Goal: Transaction & Acquisition: Purchase product/service

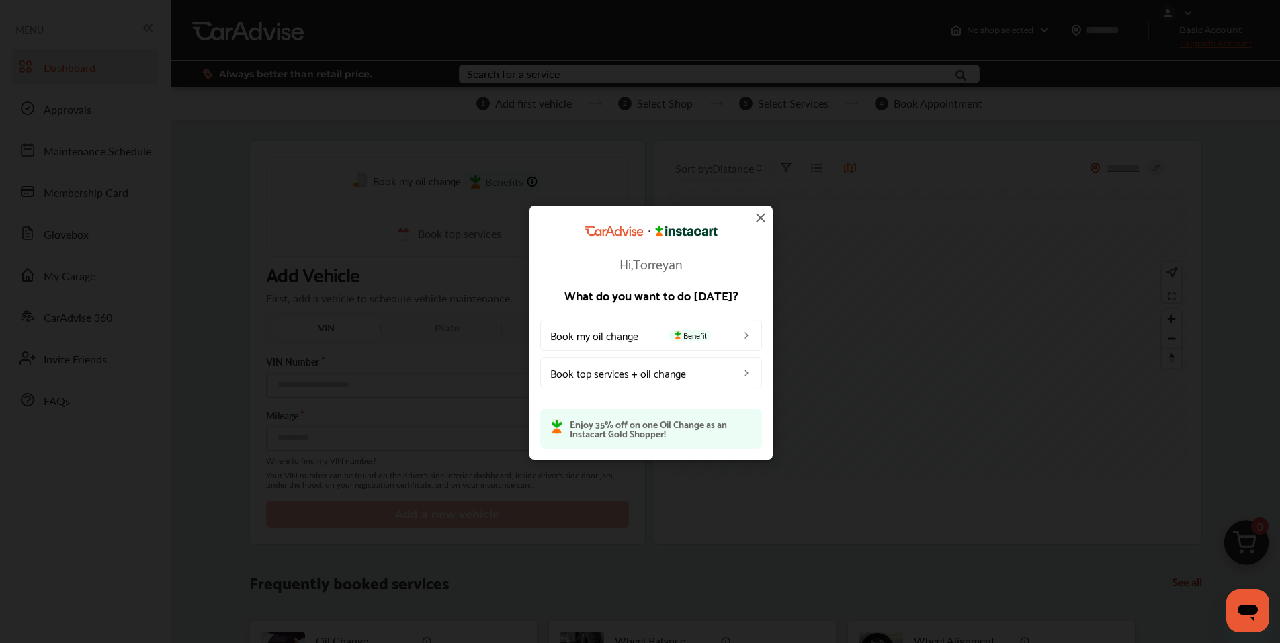
click at [758, 219] on img at bounding box center [760, 218] width 16 height 16
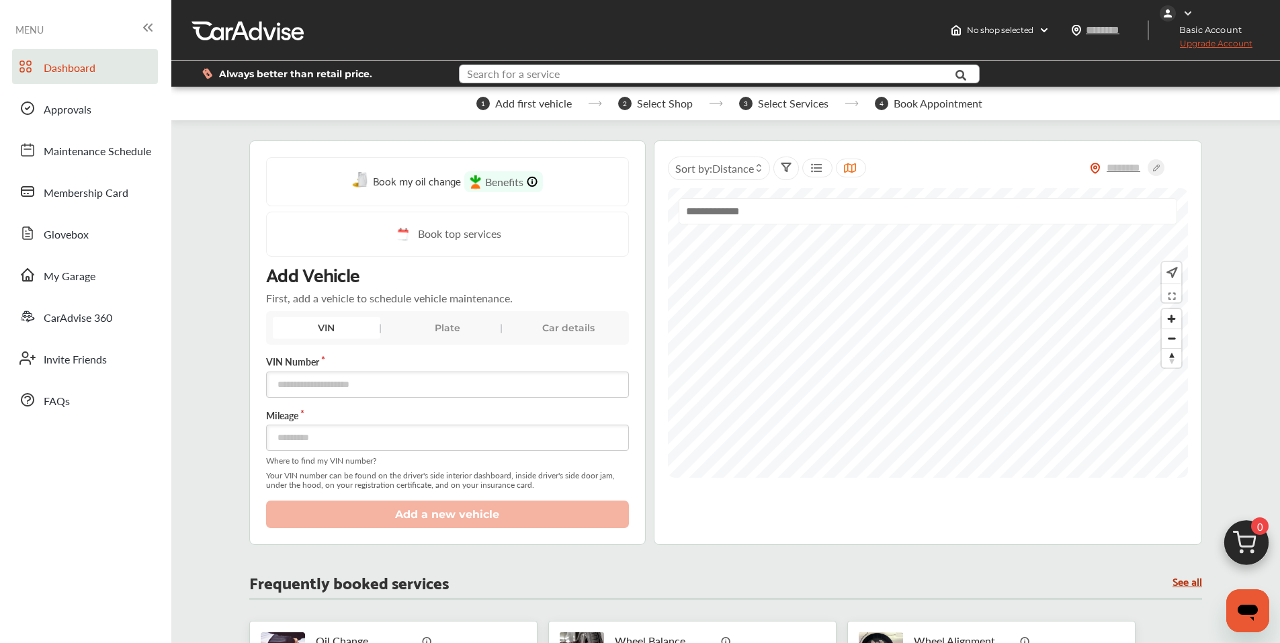
click at [618, 76] on input "text" at bounding box center [697, 75] width 475 height 21
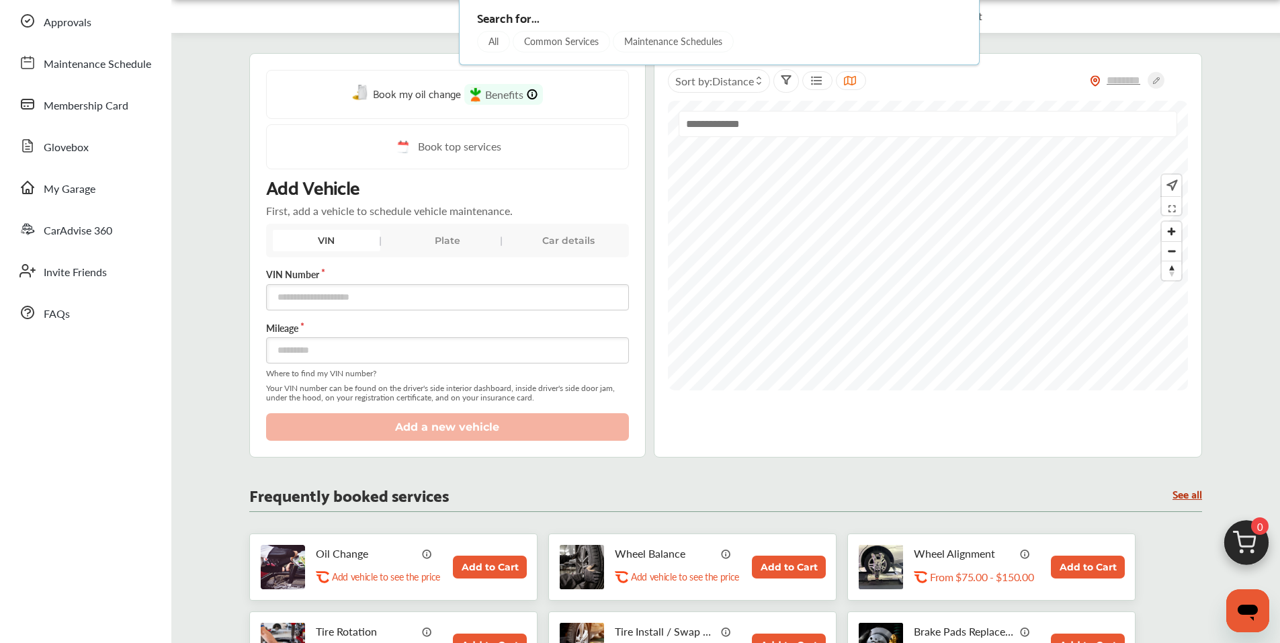
scroll to position [269, 0]
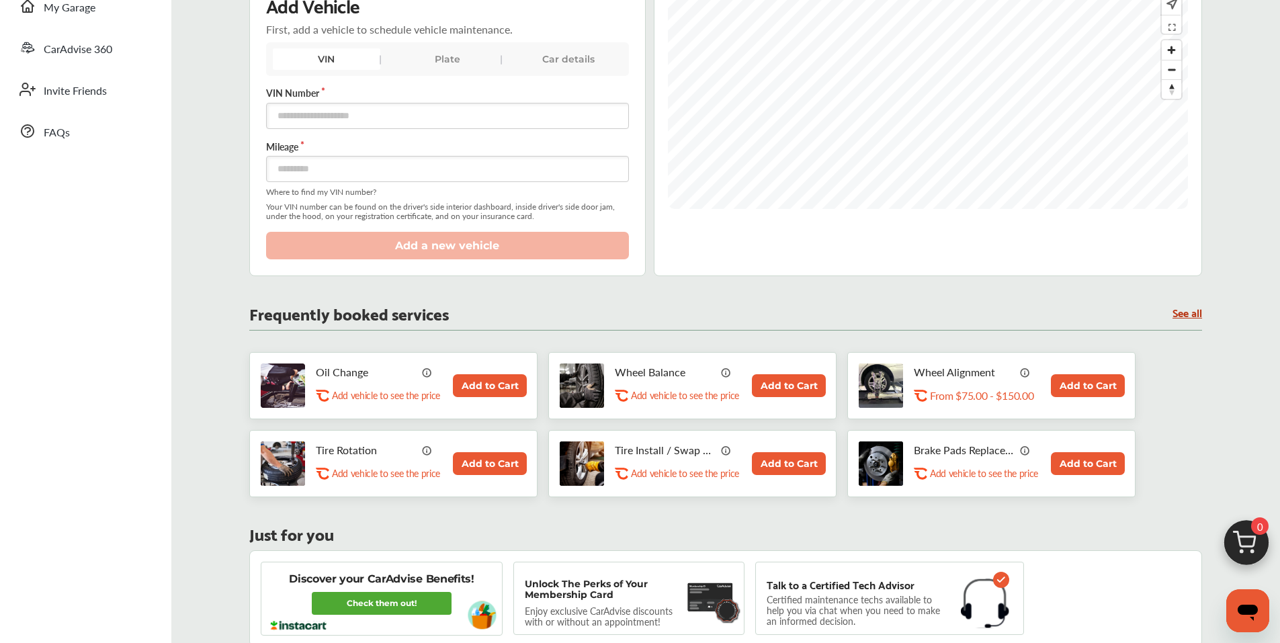
click at [488, 373] on div "Oil Change .st0{fill:#FA4A1C;} Add vehicle to see the price Add to Cart" at bounding box center [393, 385] width 288 height 67
click at [486, 382] on button "Add to Cart" at bounding box center [490, 385] width 74 height 23
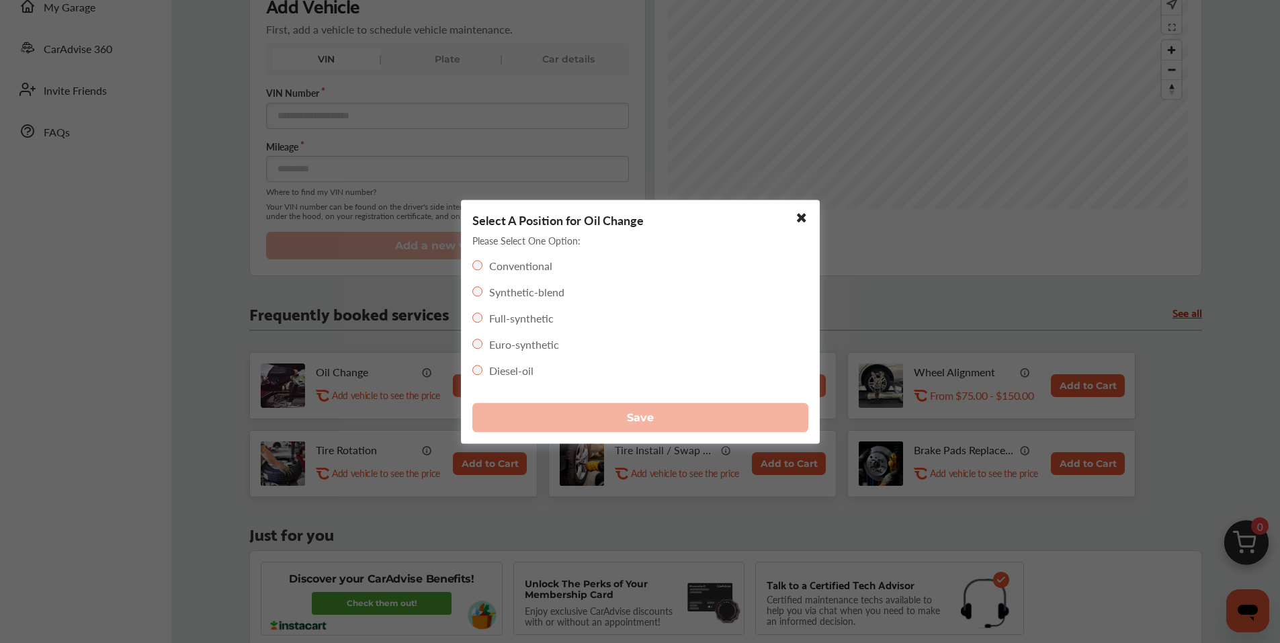
click at [530, 321] on label "Full-synthetic" at bounding box center [521, 317] width 64 height 15
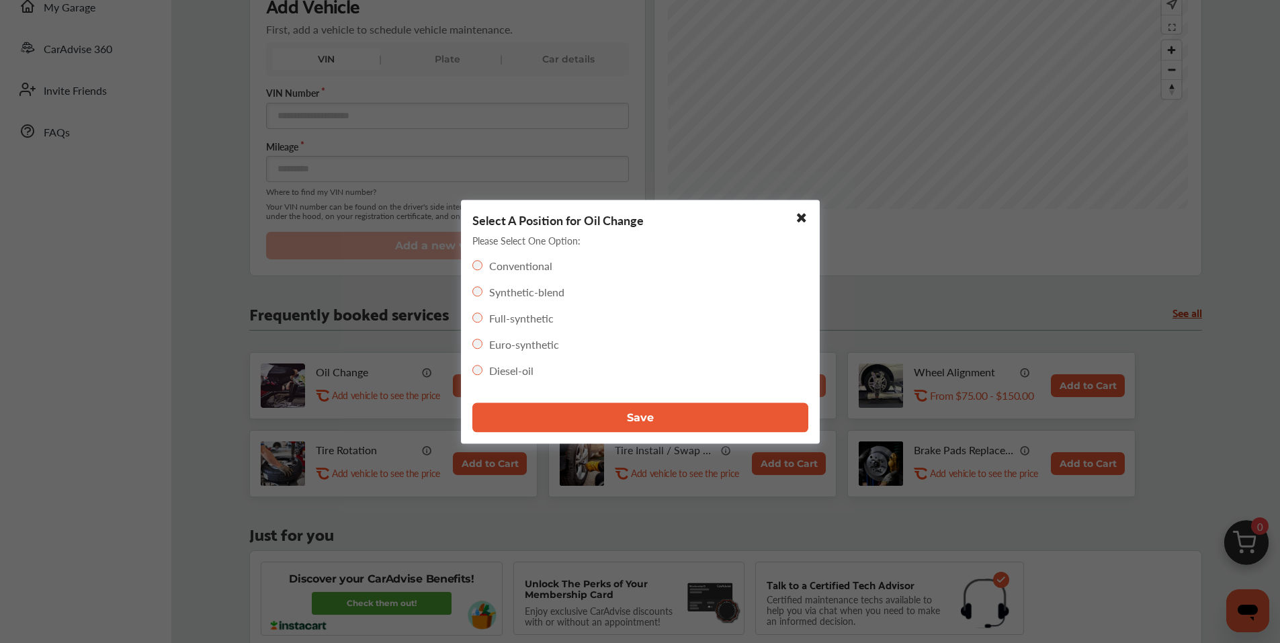
click at [596, 413] on button "Save" at bounding box center [640, 417] width 336 height 30
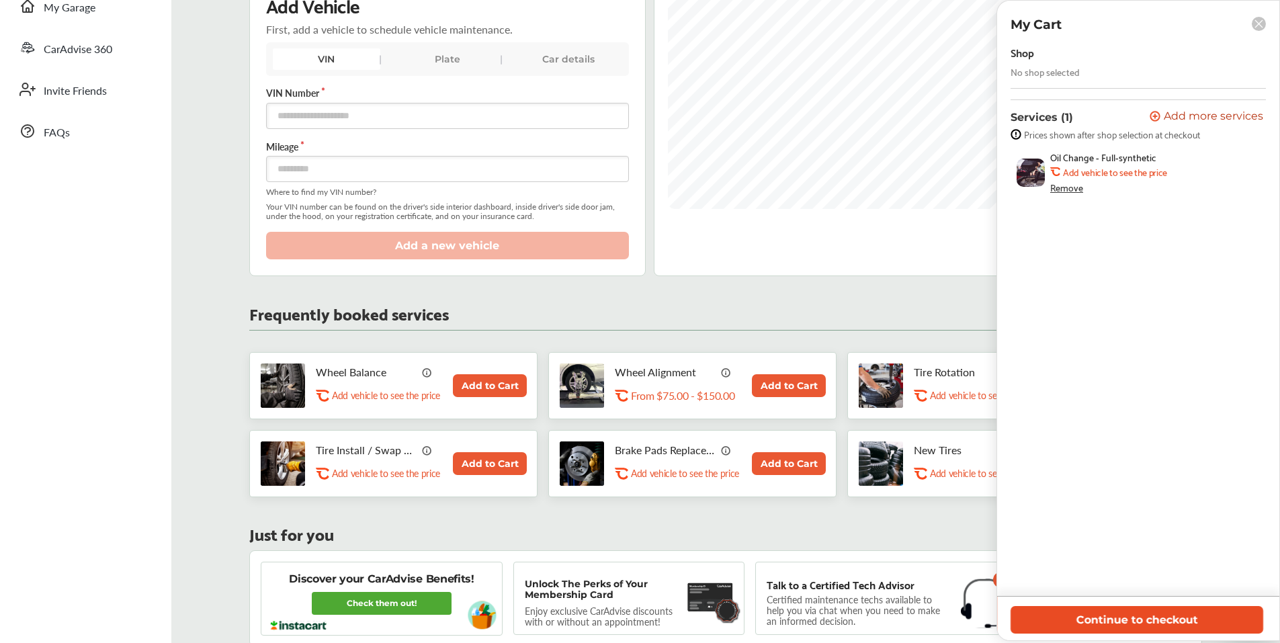
click at [1227, 621] on button "Continue to checkout" at bounding box center [1136, 620] width 253 height 28
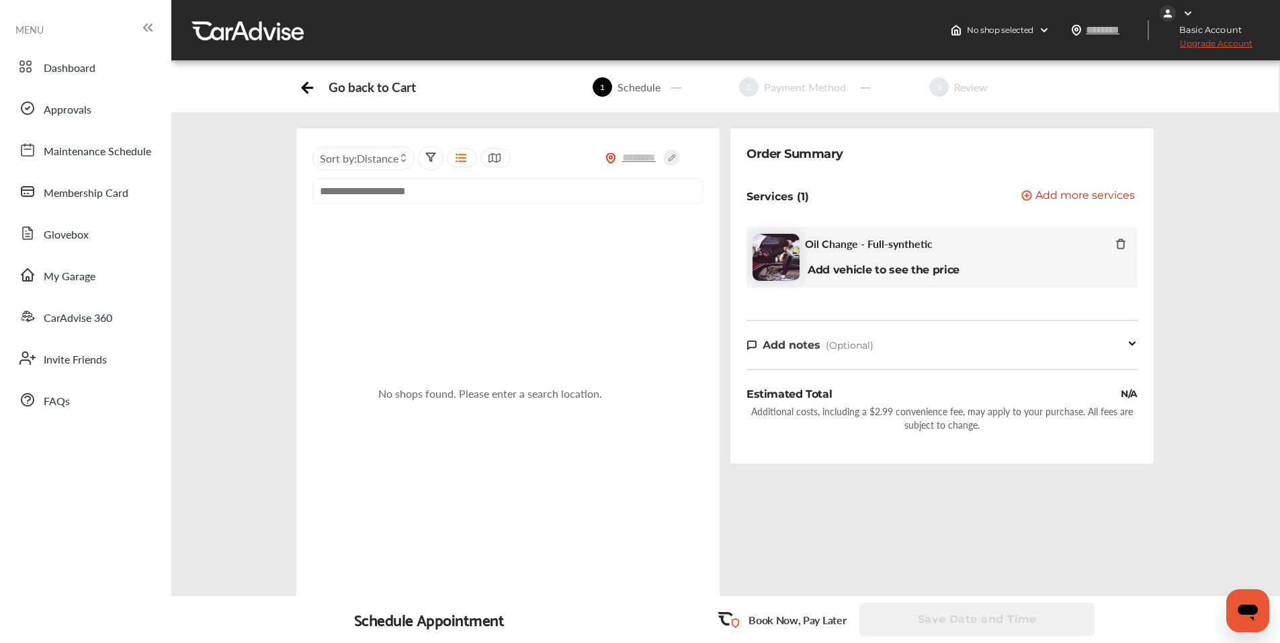
click at [1239, 605] on icon "Open messaging window" at bounding box center [1247, 611] width 24 height 24
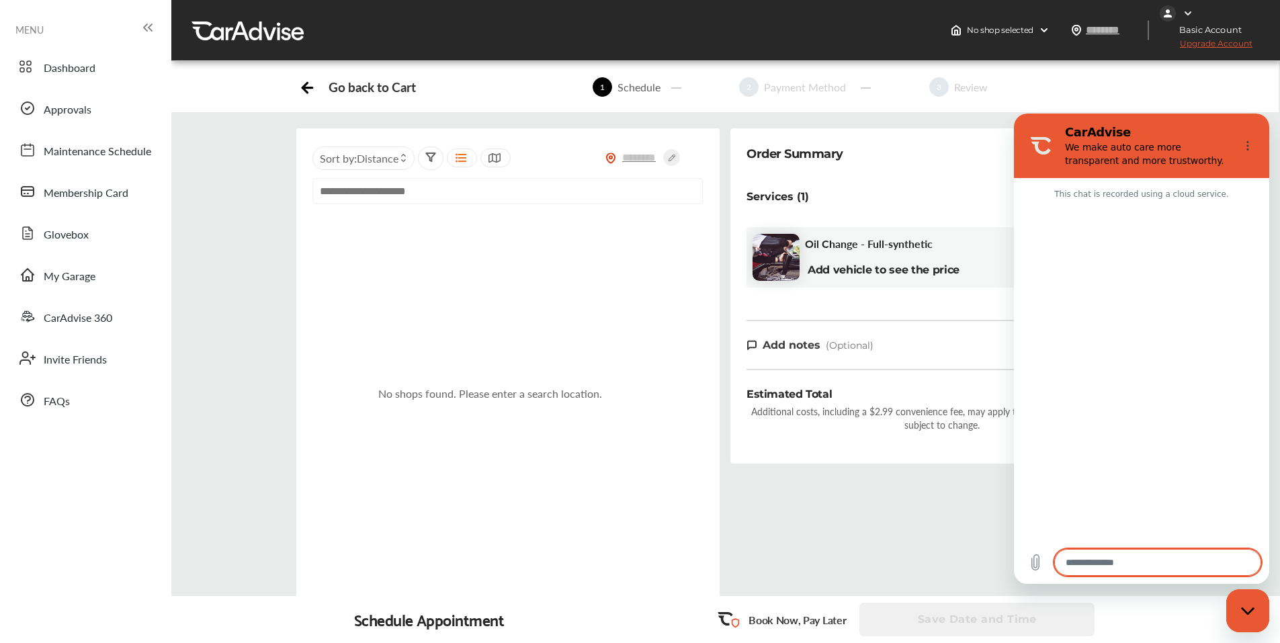
click at [1239, 605] on div "Close messaging window" at bounding box center [1247, 611] width 40 height 40
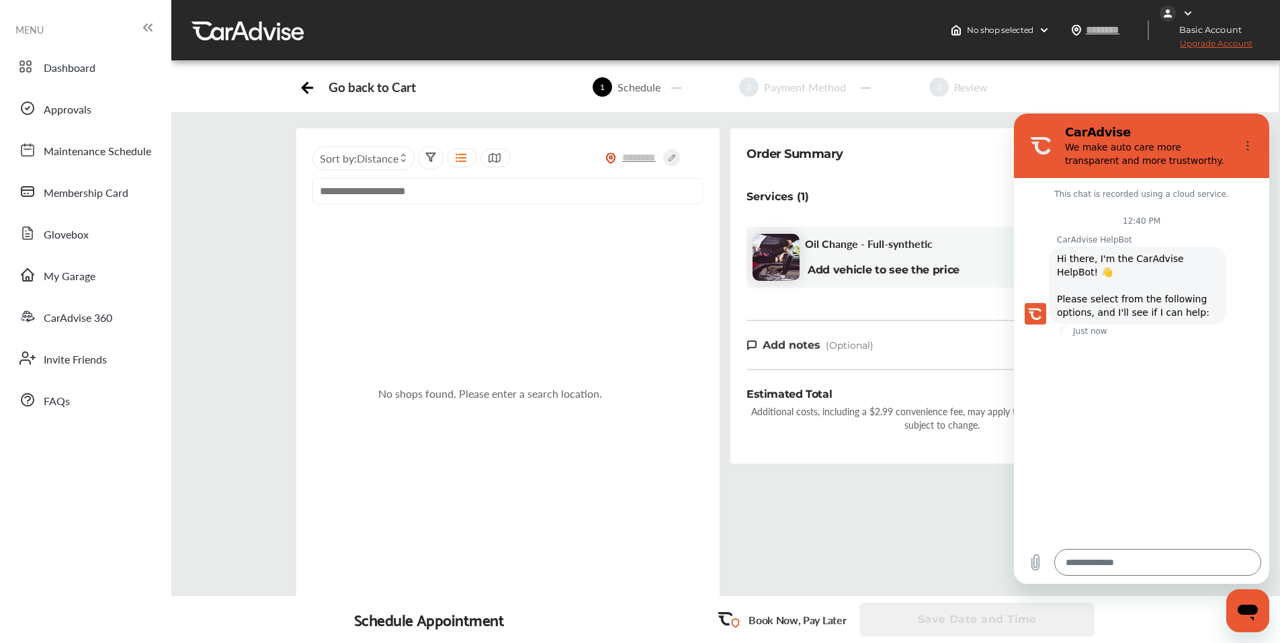
type textarea "*"
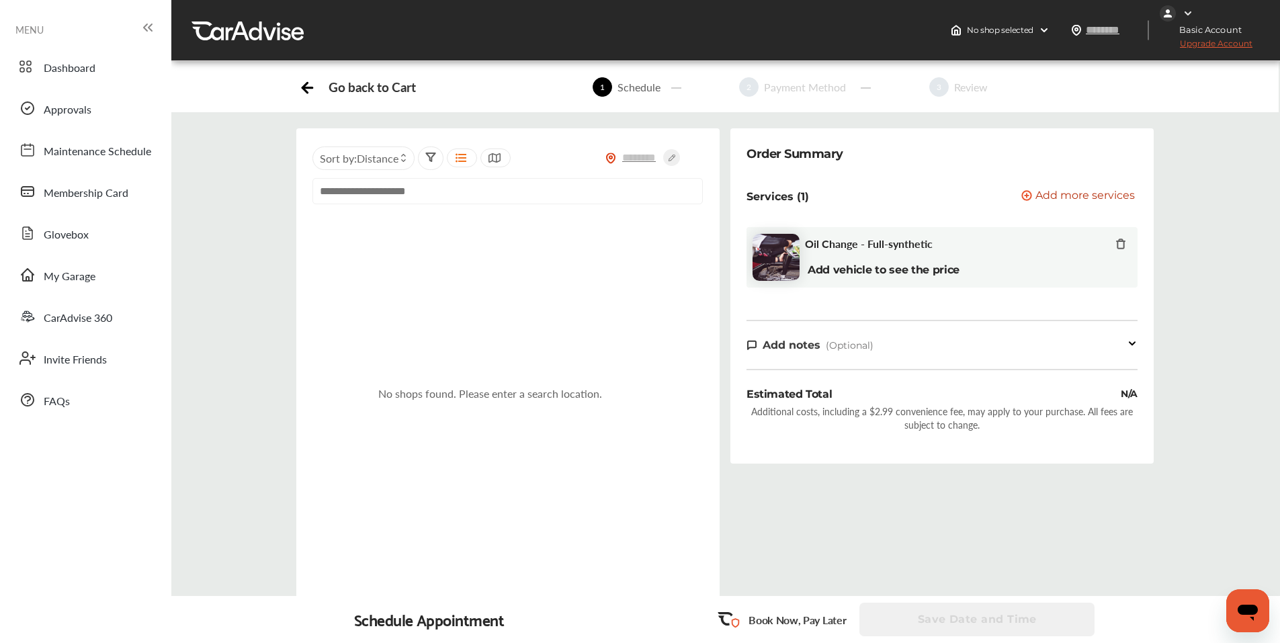
click at [1031, 525] on div "Order Summary Services (1) Add a service Add more services Oil Change - Full-sy…" at bounding box center [942, 380] width 434 height 505
click at [390, 190] on input "text" at bounding box center [507, 191] width 390 height 26
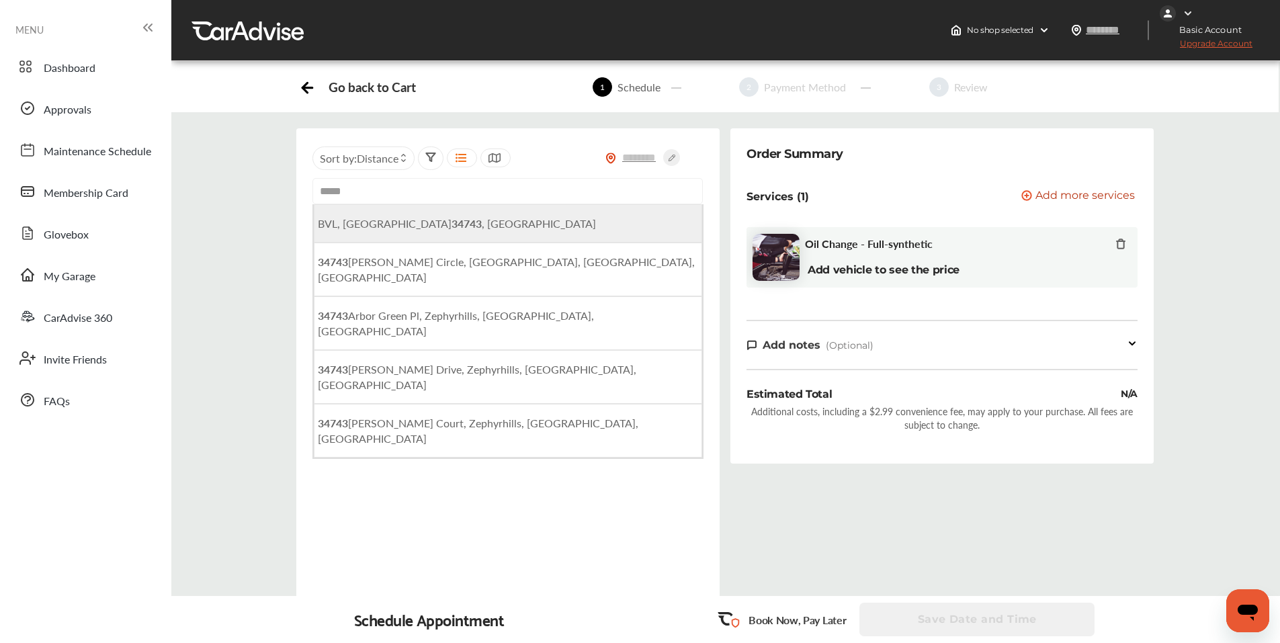
click at [387, 229] on span "BVL, FL 34743 , [GEOGRAPHIC_DATA]" at bounding box center [457, 223] width 278 height 15
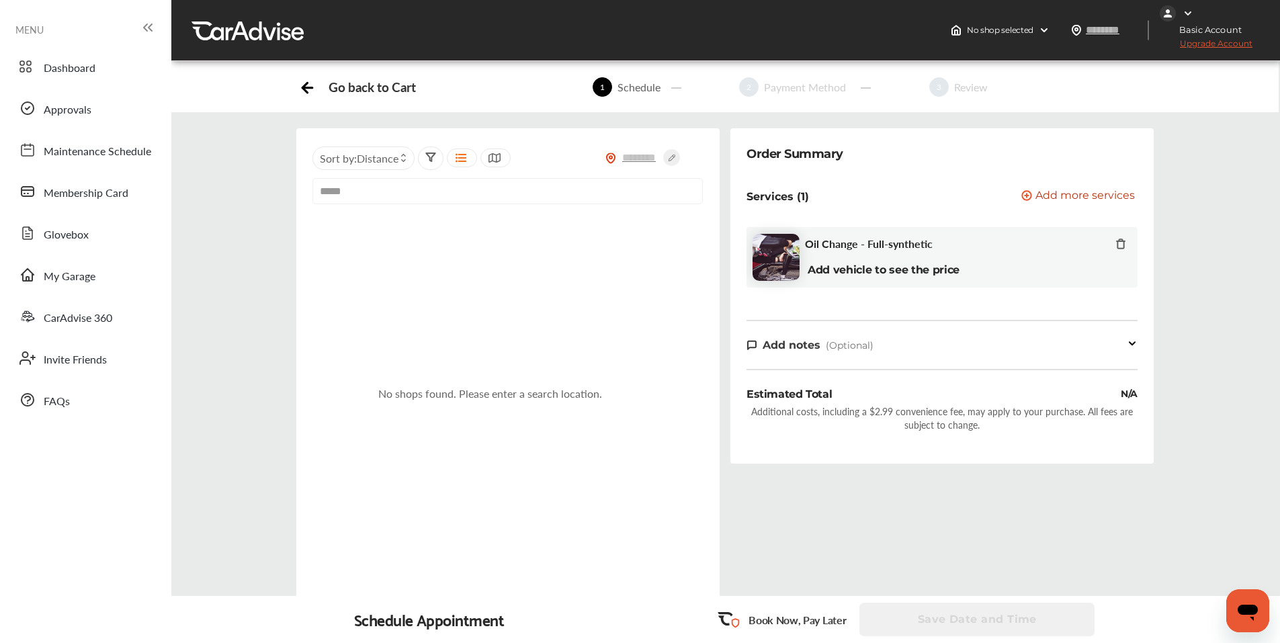
type input "**********"
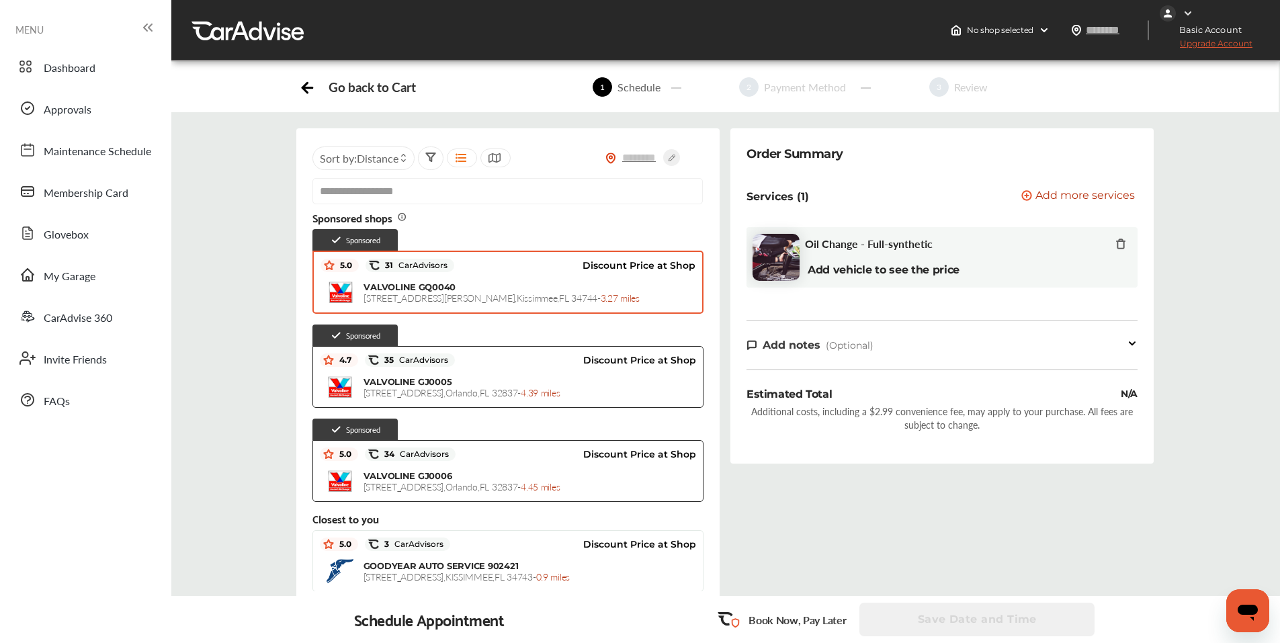
click at [447, 284] on span "VALVOLINE GQ0040" at bounding box center [409, 286] width 92 height 11
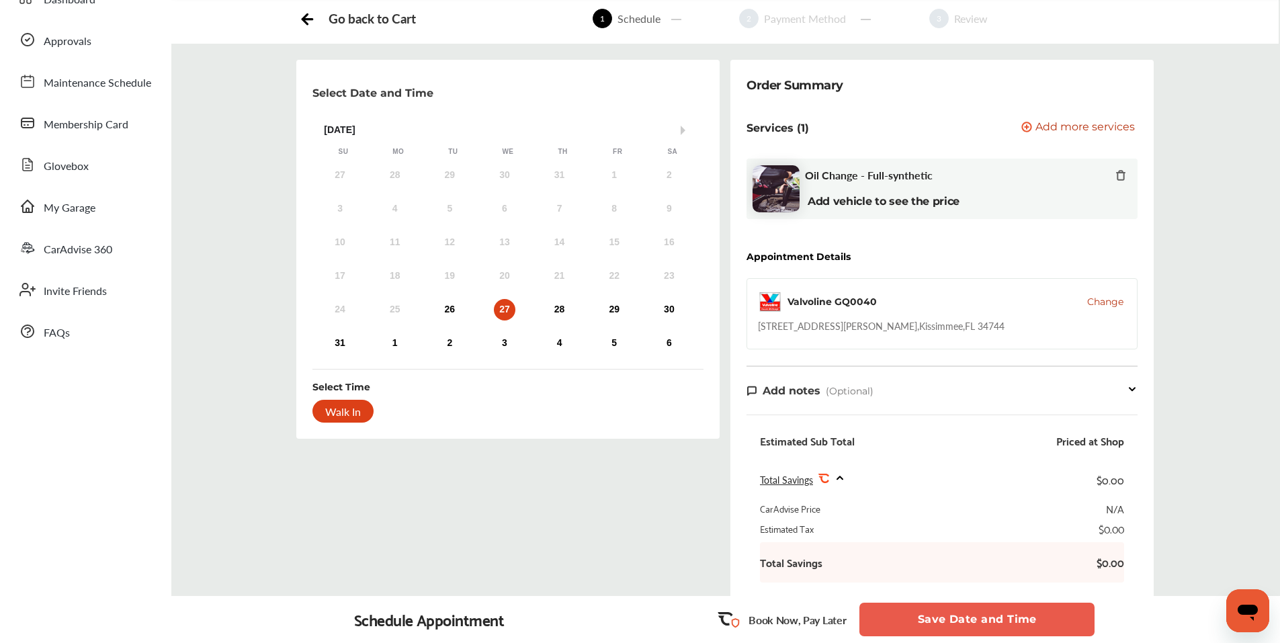
scroll to position [294, 0]
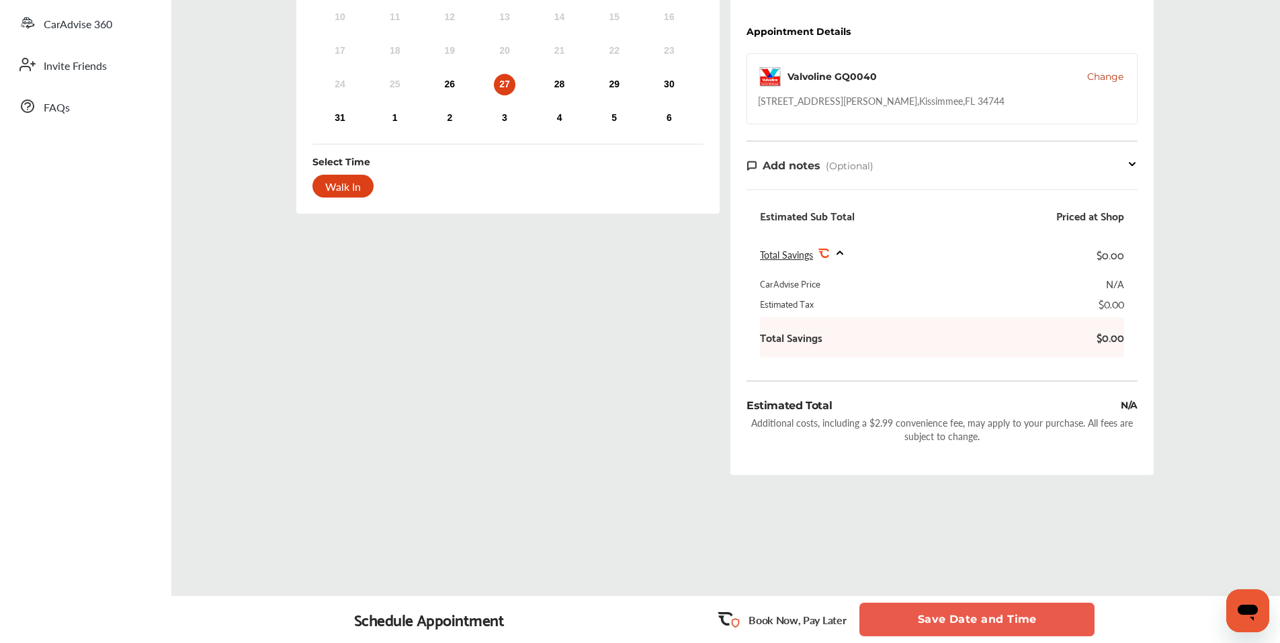
click at [962, 615] on button "Save Date and Time" at bounding box center [976, 620] width 235 height 34
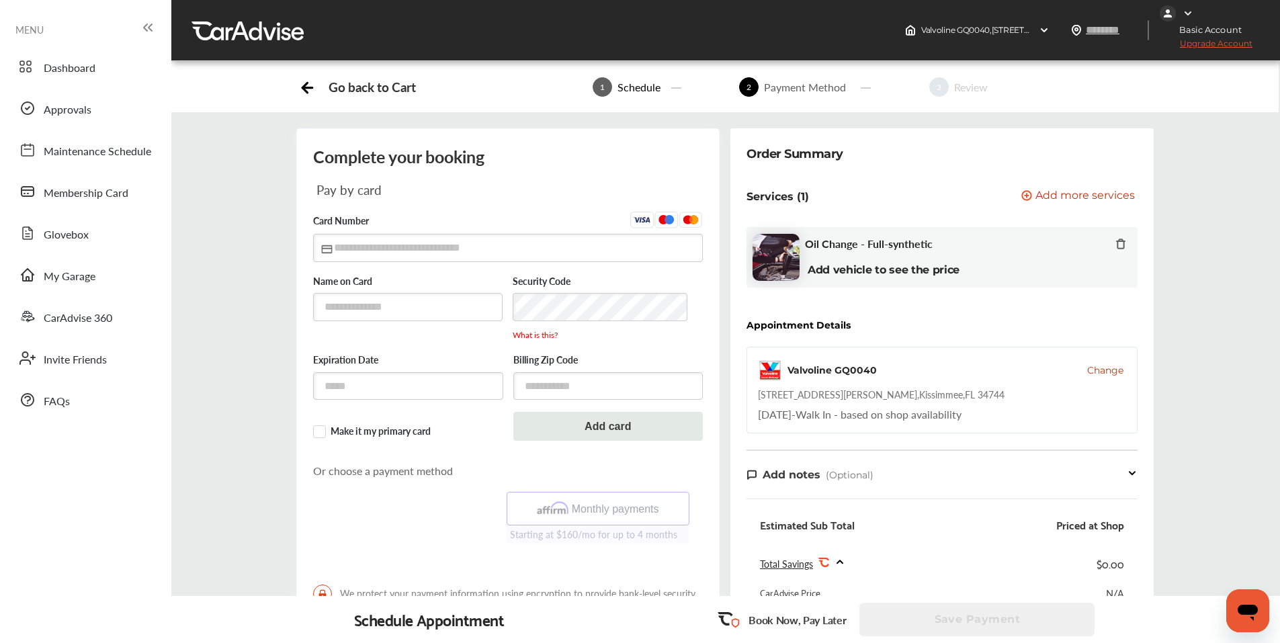
click at [1119, 246] on icon at bounding box center [1120, 243] width 11 height 11
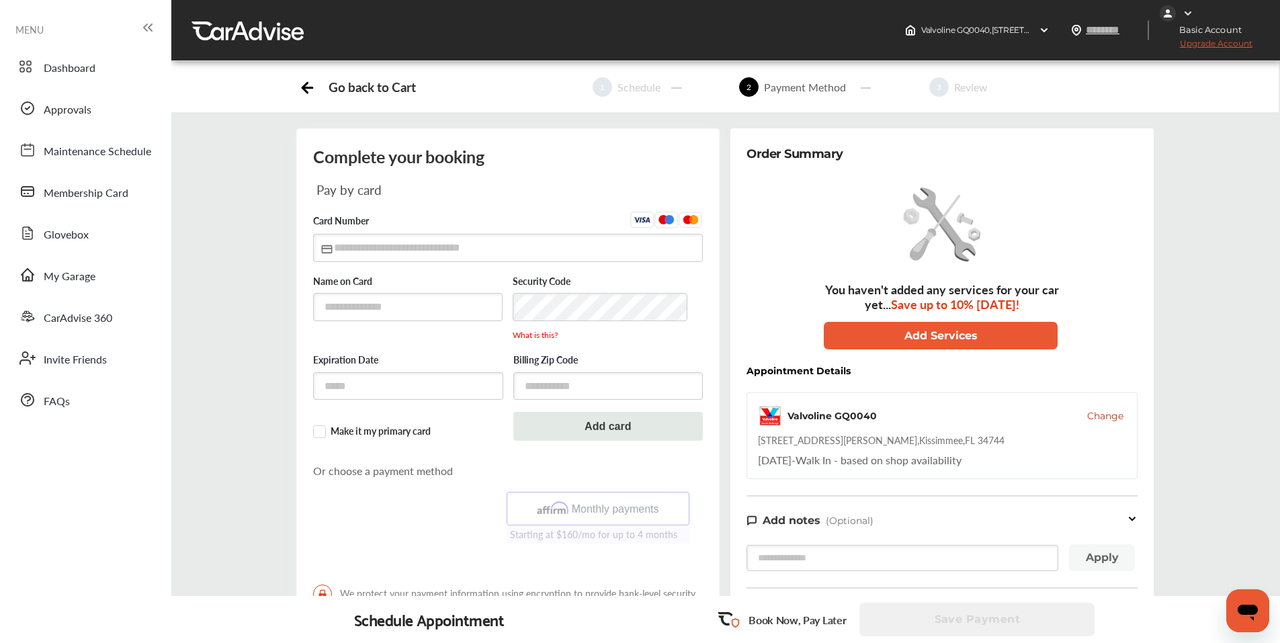
click at [1106, 416] on span "Change" at bounding box center [1105, 415] width 36 height 13
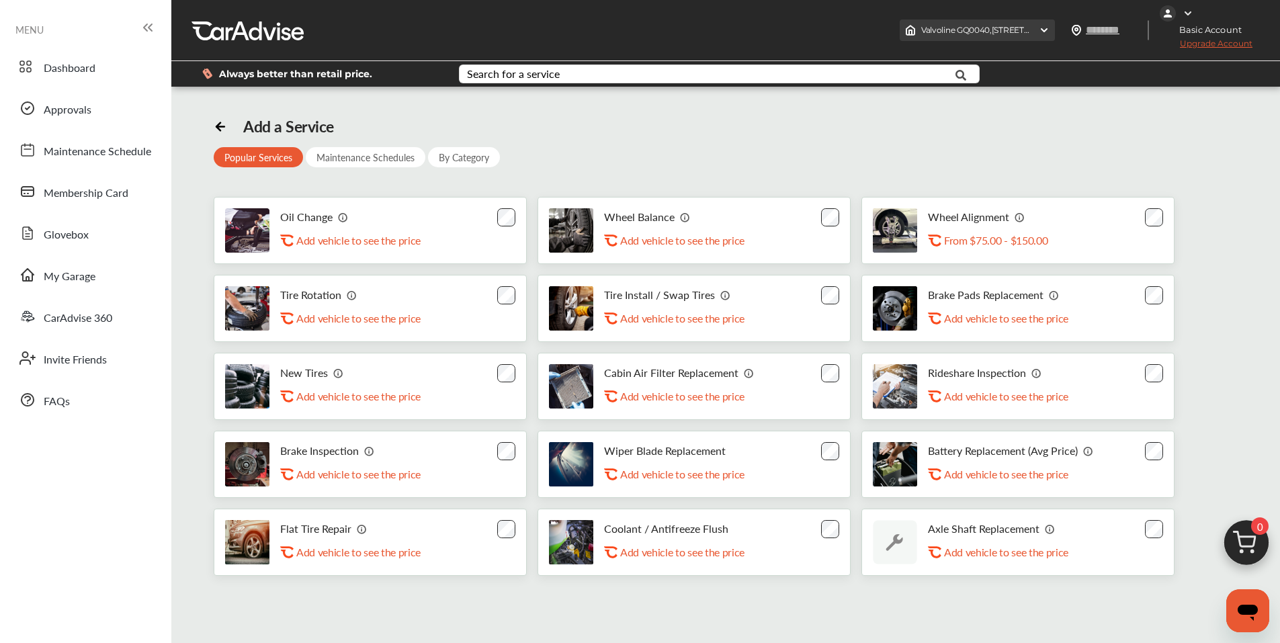
click at [1045, 30] on img at bounding box center [1044, 30] width 11 height 11
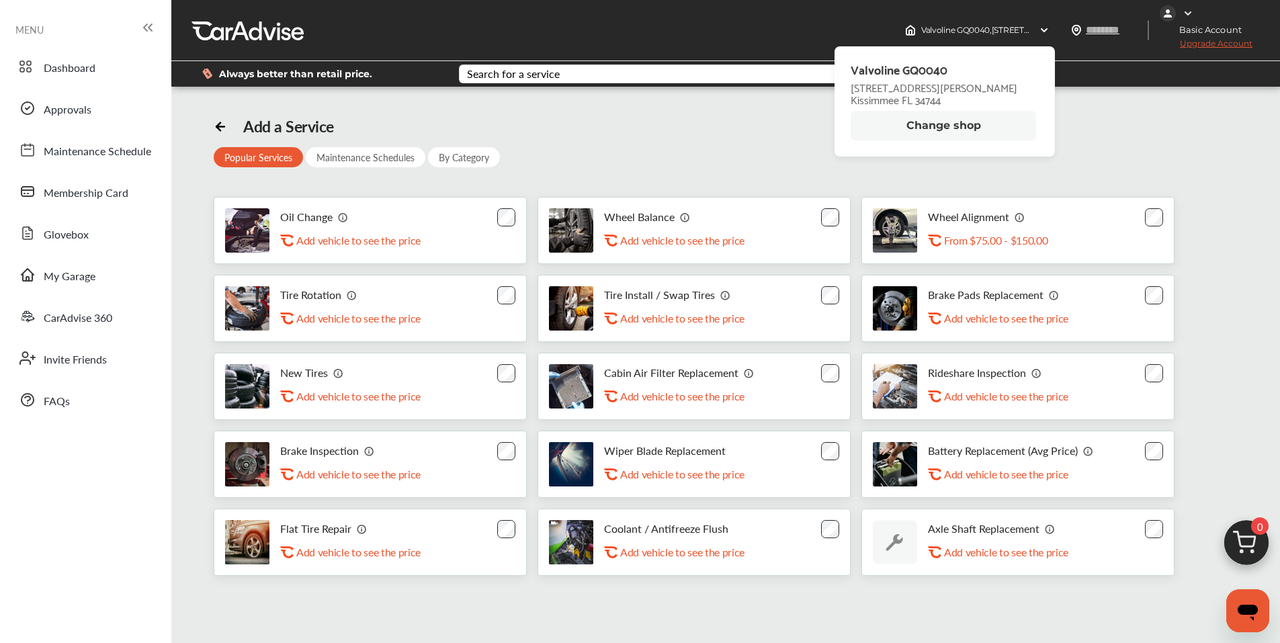
click at [986, 126] on button "Change shop" at bounding box center [943, 126] width 185 height 30
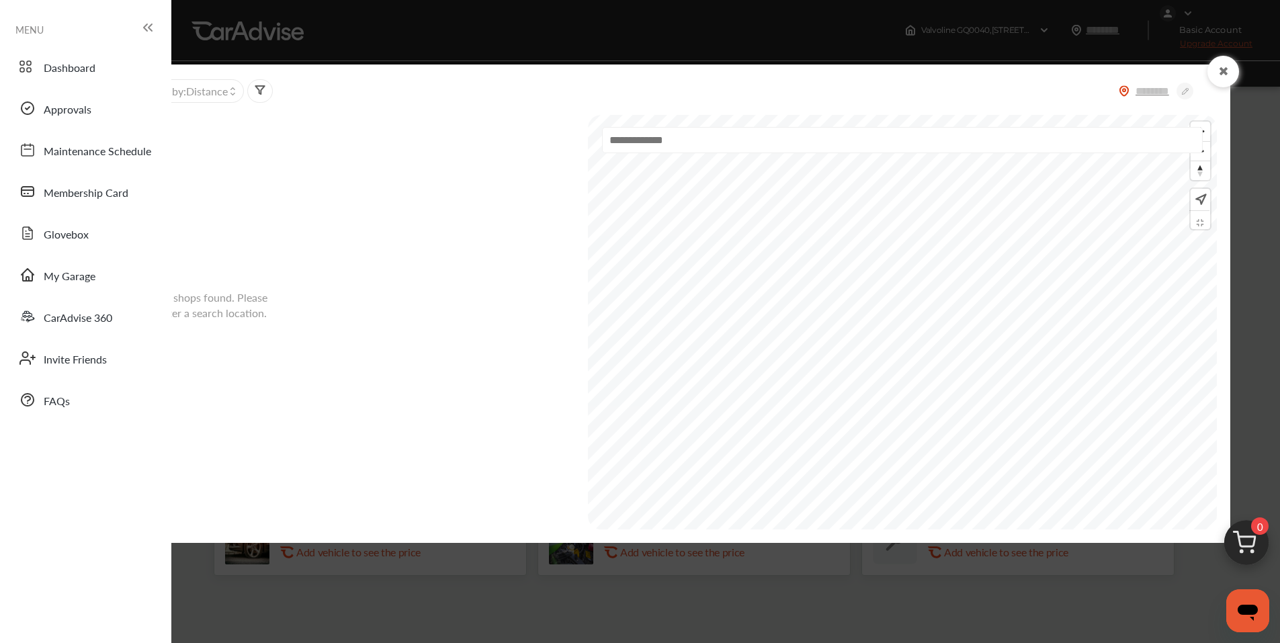
click at [1226, 75] on icon at bounding box center [1223, 71] width 13 height 11
